Goal: Find specific page/section: Find specific page/section

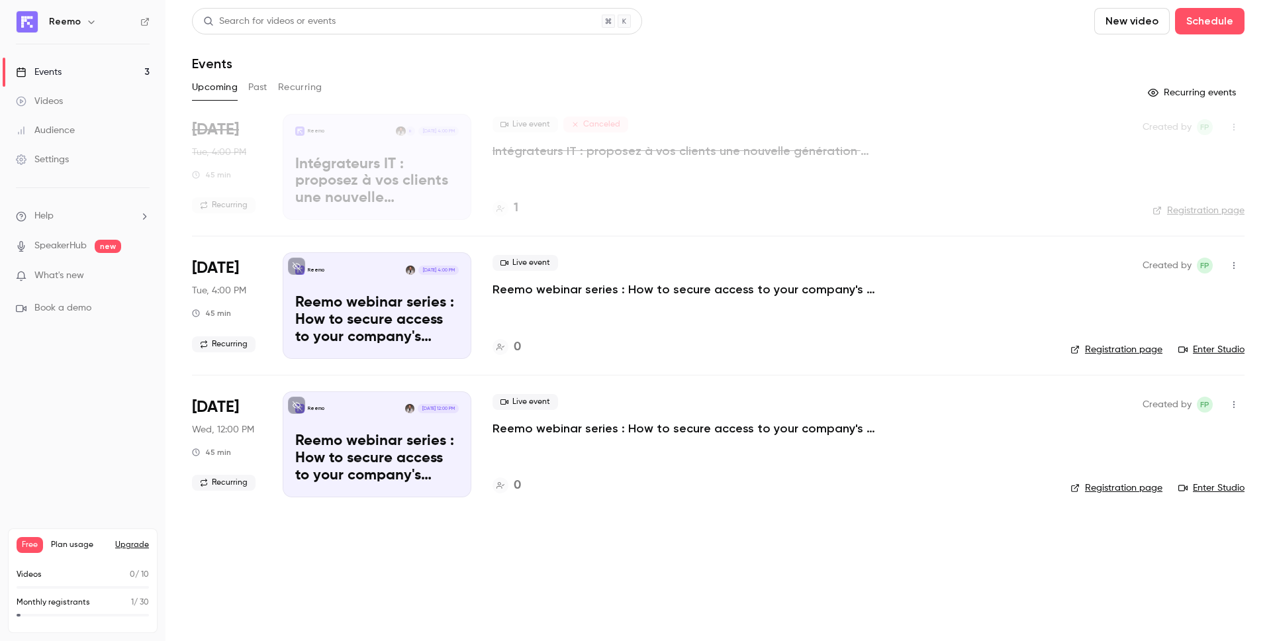
click at [59, 69] on div "Events" at bounding box center [39, 72] width 46 height 13
